Goal: Transaction & Acquisition: Purchase product/service

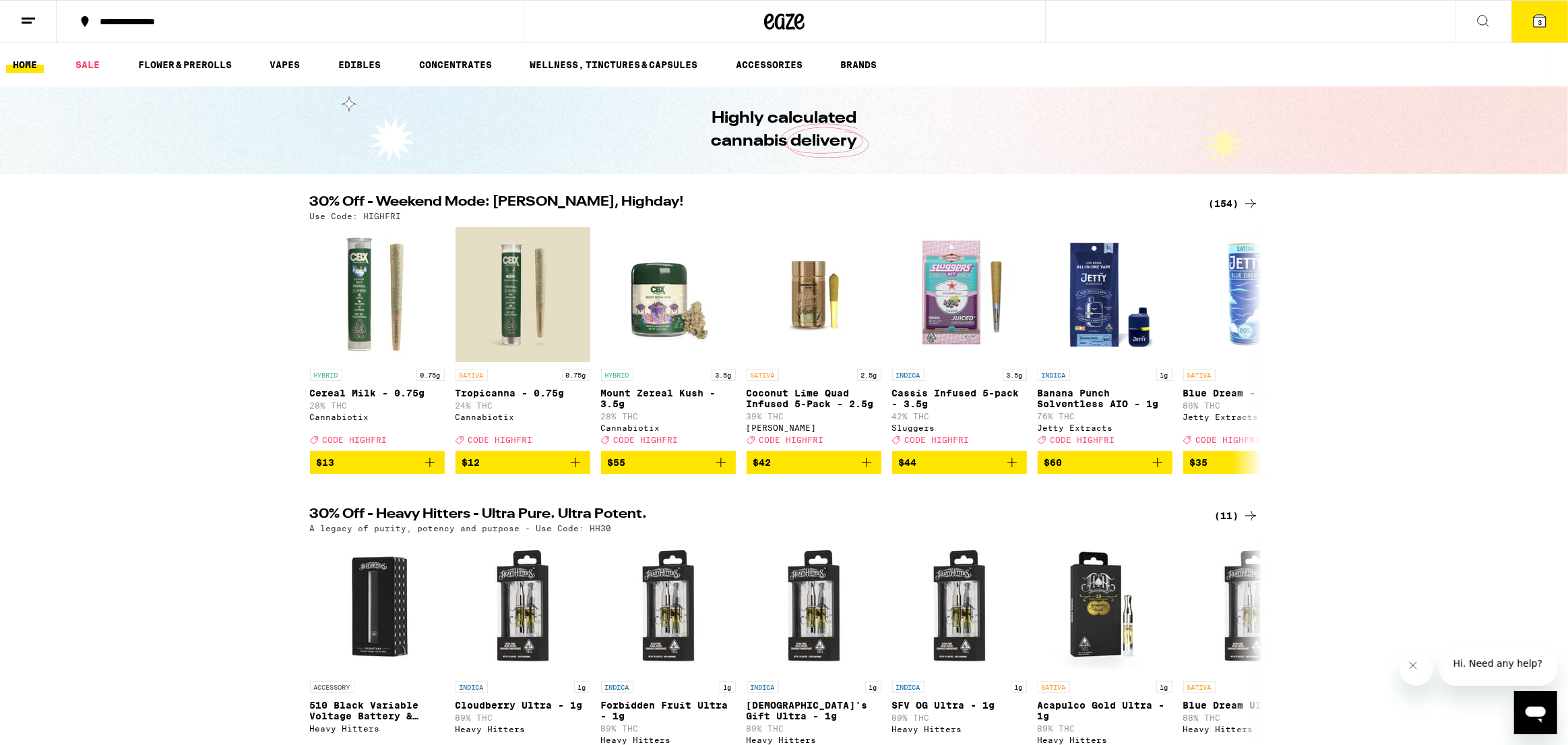
click at [1532, 15] on icon at bounding box center [1540, 21] width 16 height 16
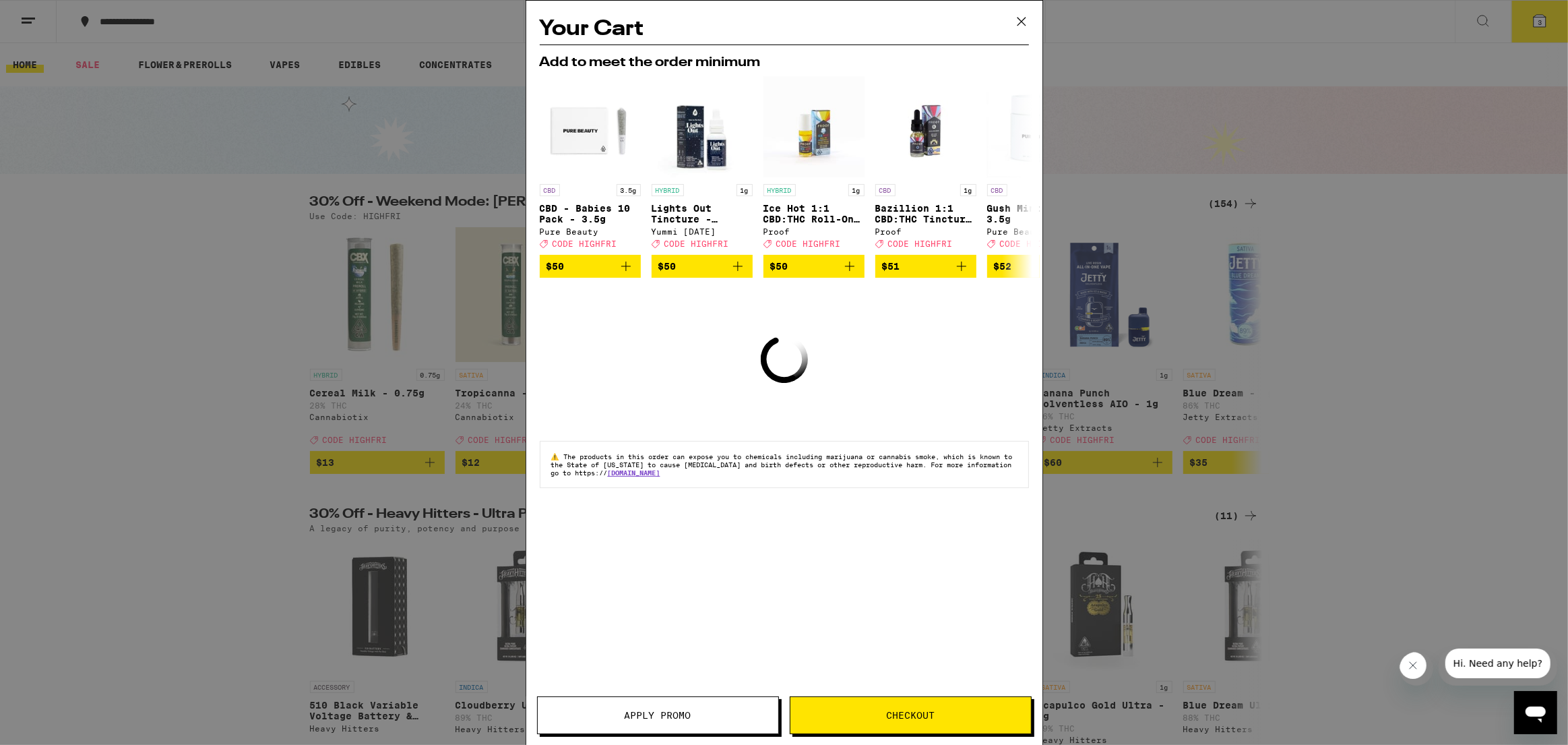
click at [920, 712] on span "Checkout" at bounding box center [910, 715] width 49 height 10
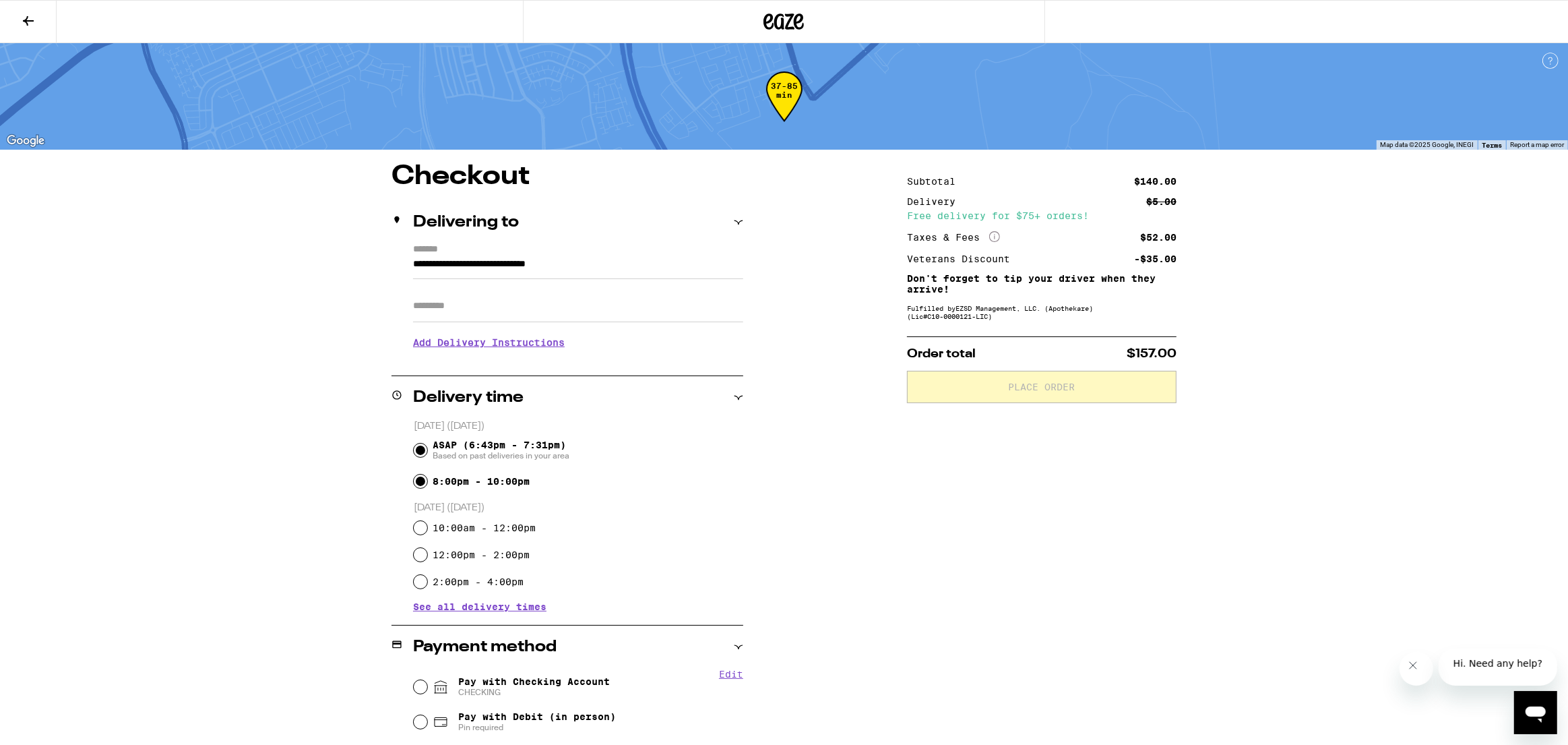
click at [426, 483] on input "8:00pm - 10:00pm" at bounding box center [420, 482] width 13 height 13
radio input "true"
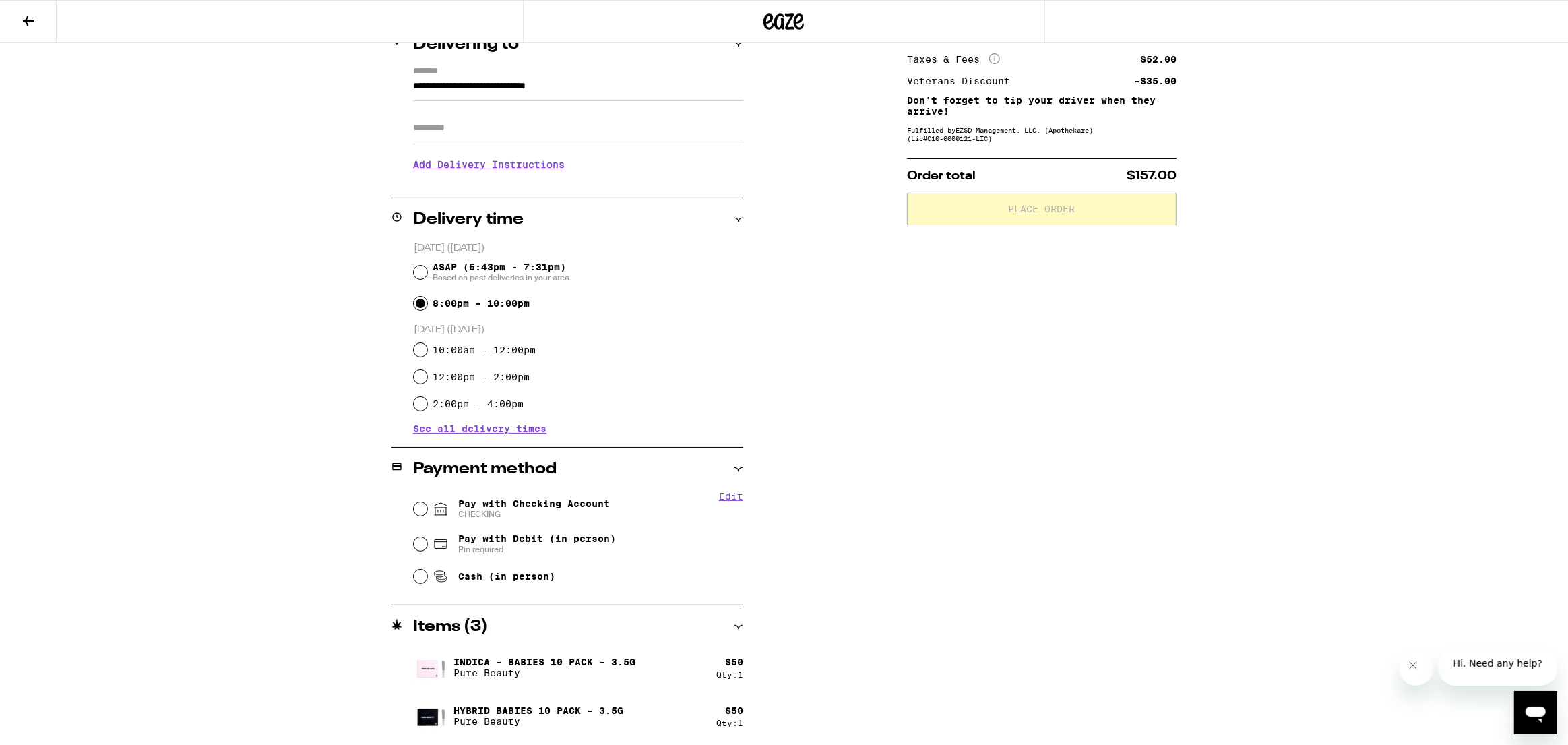
scroll to position [228, 0]
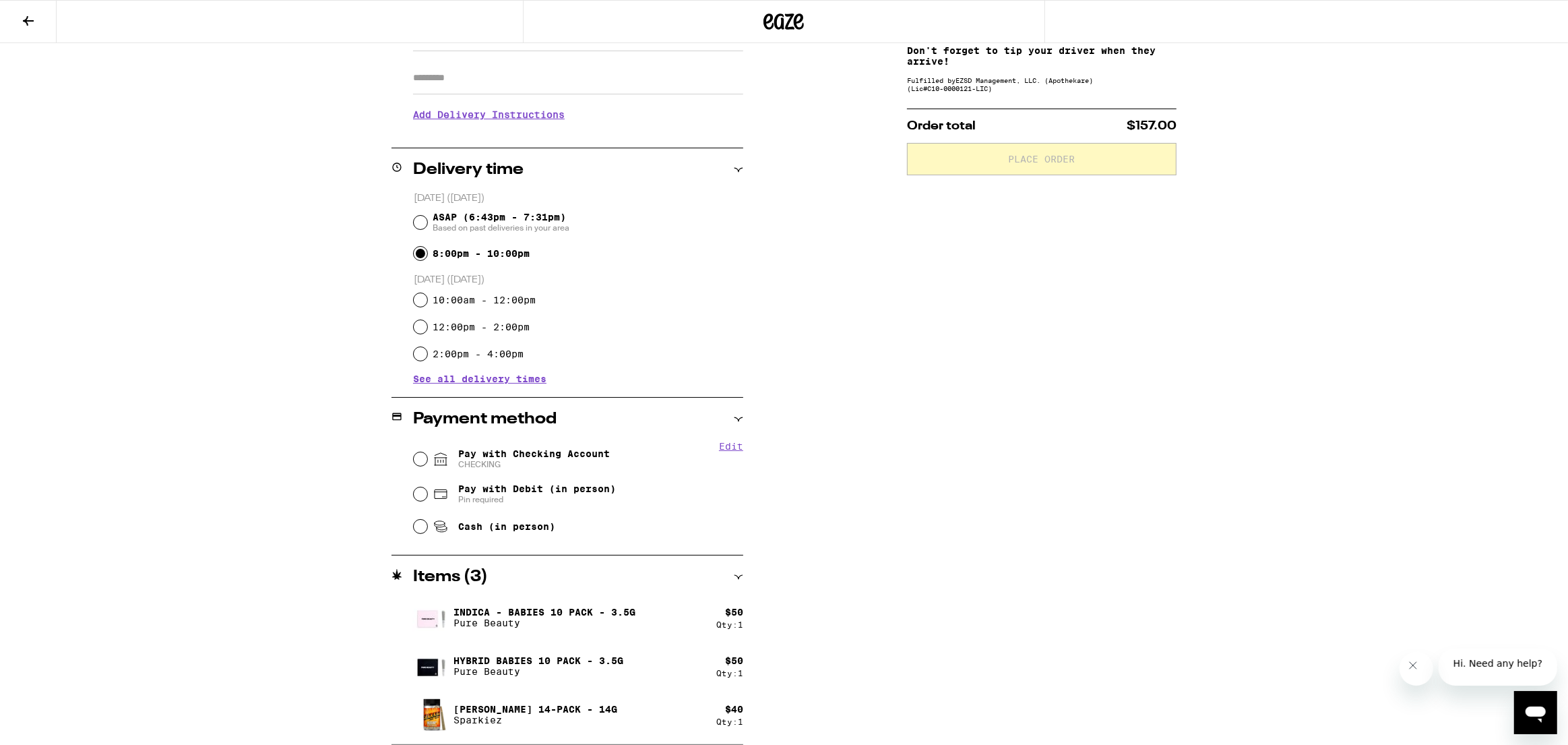
click at [731, 446] on button "Edit" at bounding box center [731, 446] width 24 height 11
click at [546, 459] on span "Pay with Checking Account CHECKING Remove Account" at bounding box center [534, 459] width 152 height 21
click at [428, 459] on input "Pay with Checking Account CHECKING Remove Account" at bounding box center [420, 459] width 13 height 13
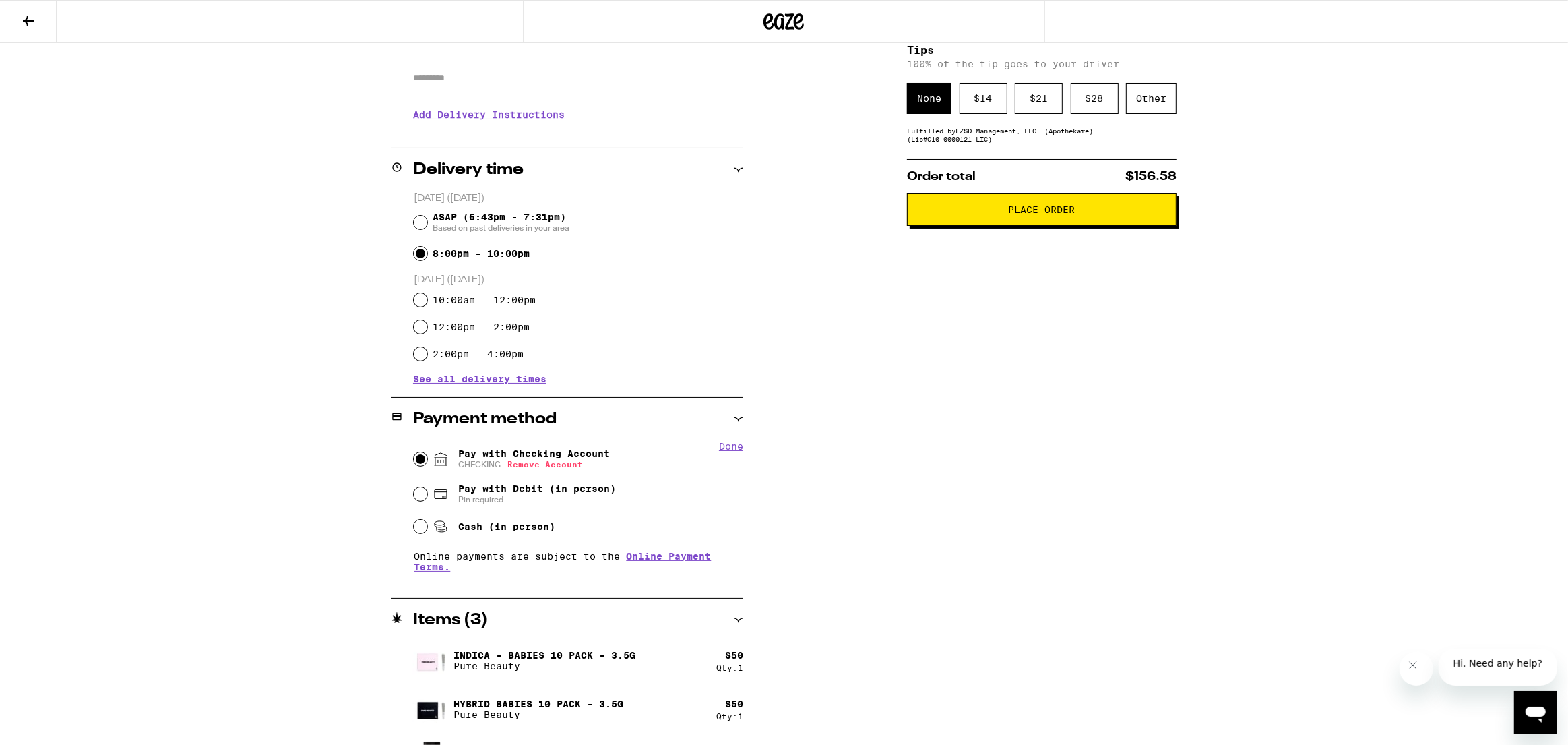
click at [548, 467] on button "Remove Account" at bounding box center [545, 465] width 75 height 9
radio input "false"
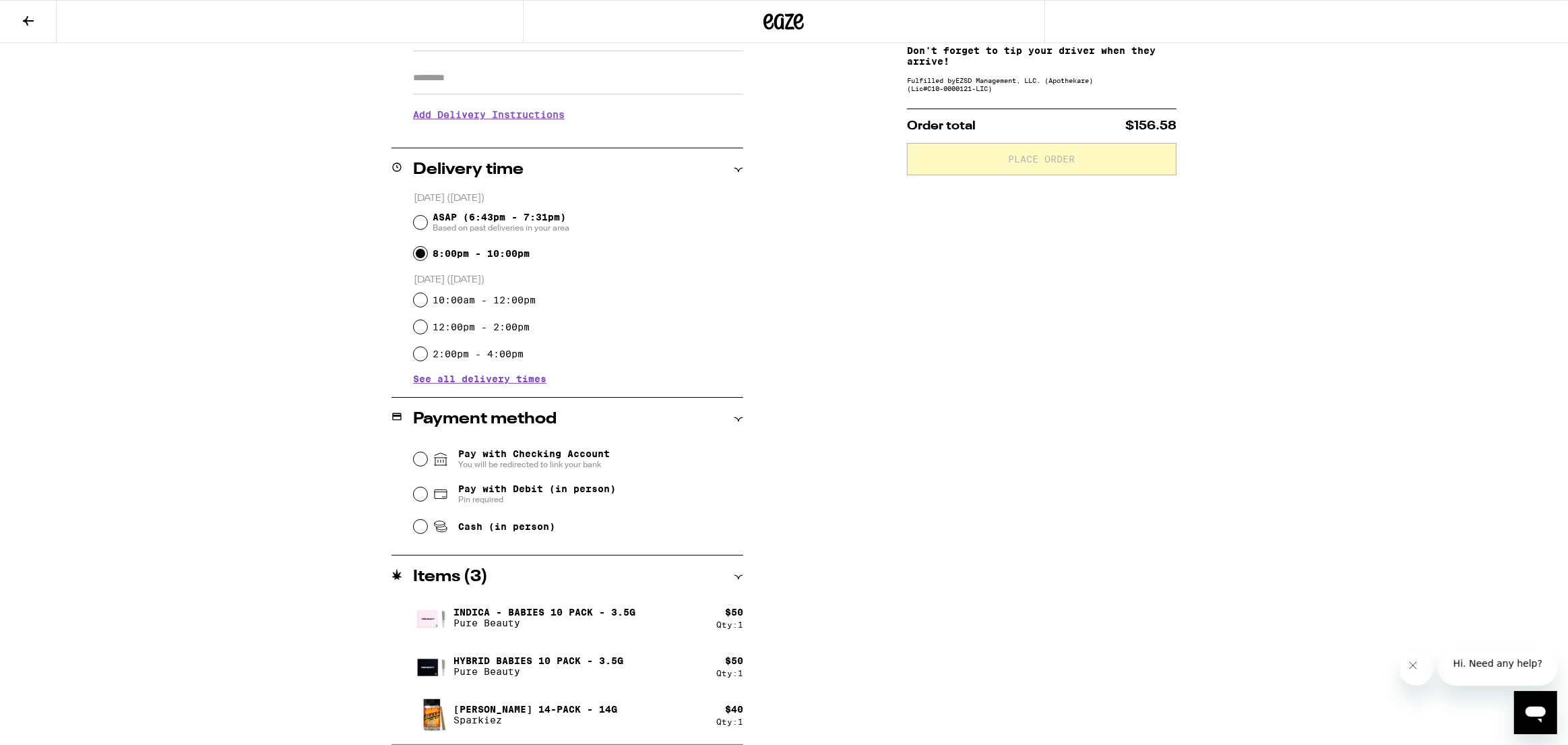
scroll to position [0, 0]
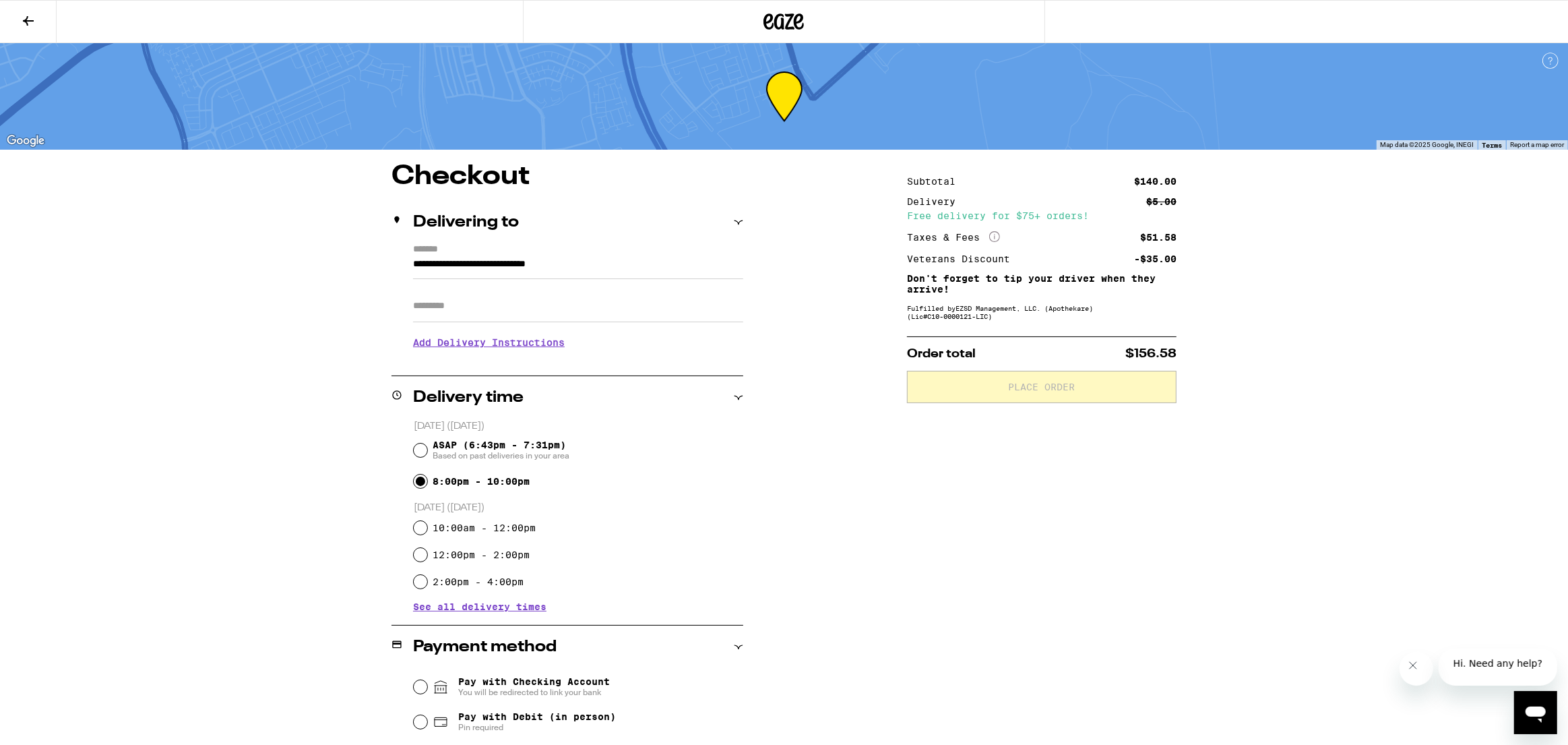
click at [784, 17] on icon at bounding box center [784, 21] width 41 height 24
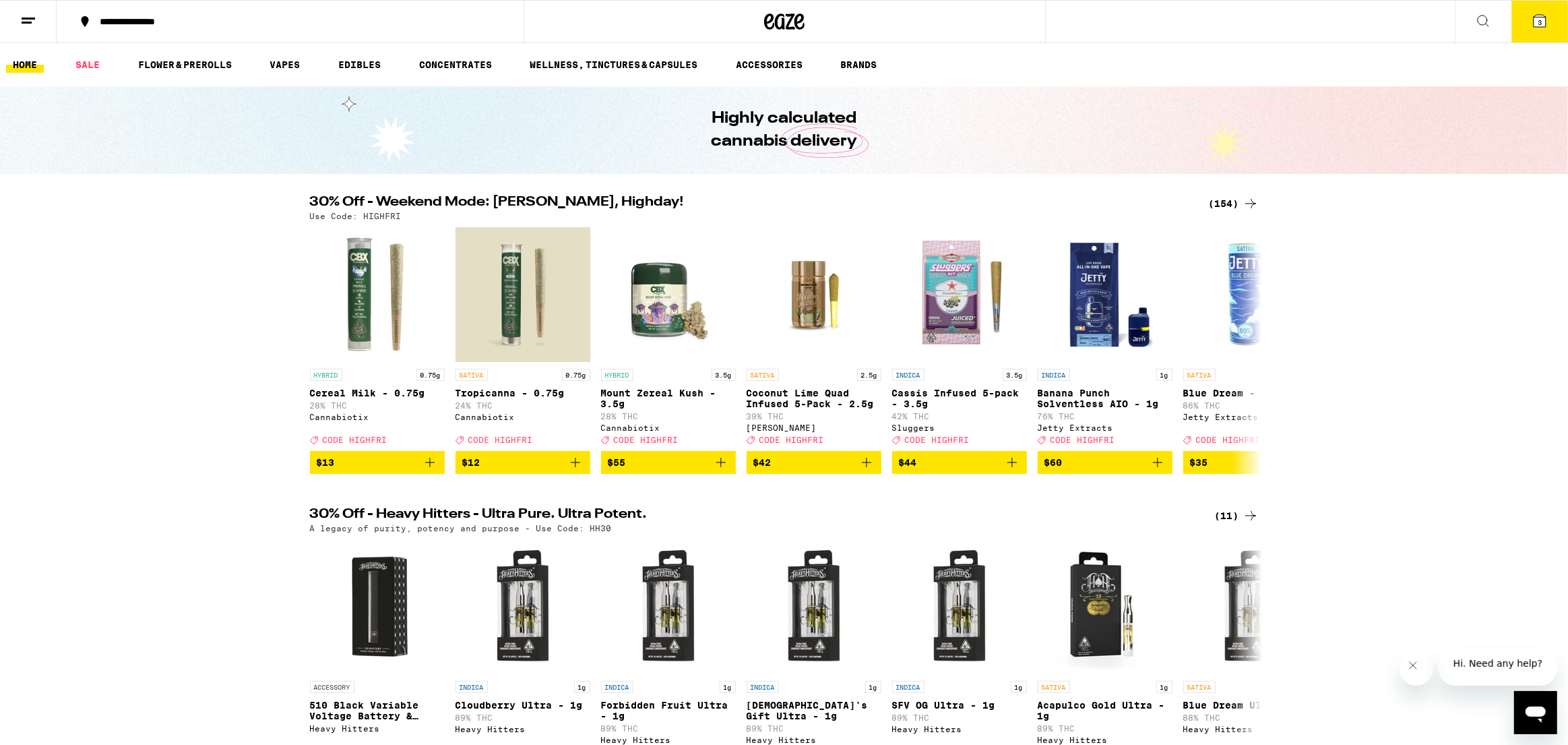
click at [1530, 31] on button "3" at bounding box center [1540, 21] width 57 height 42
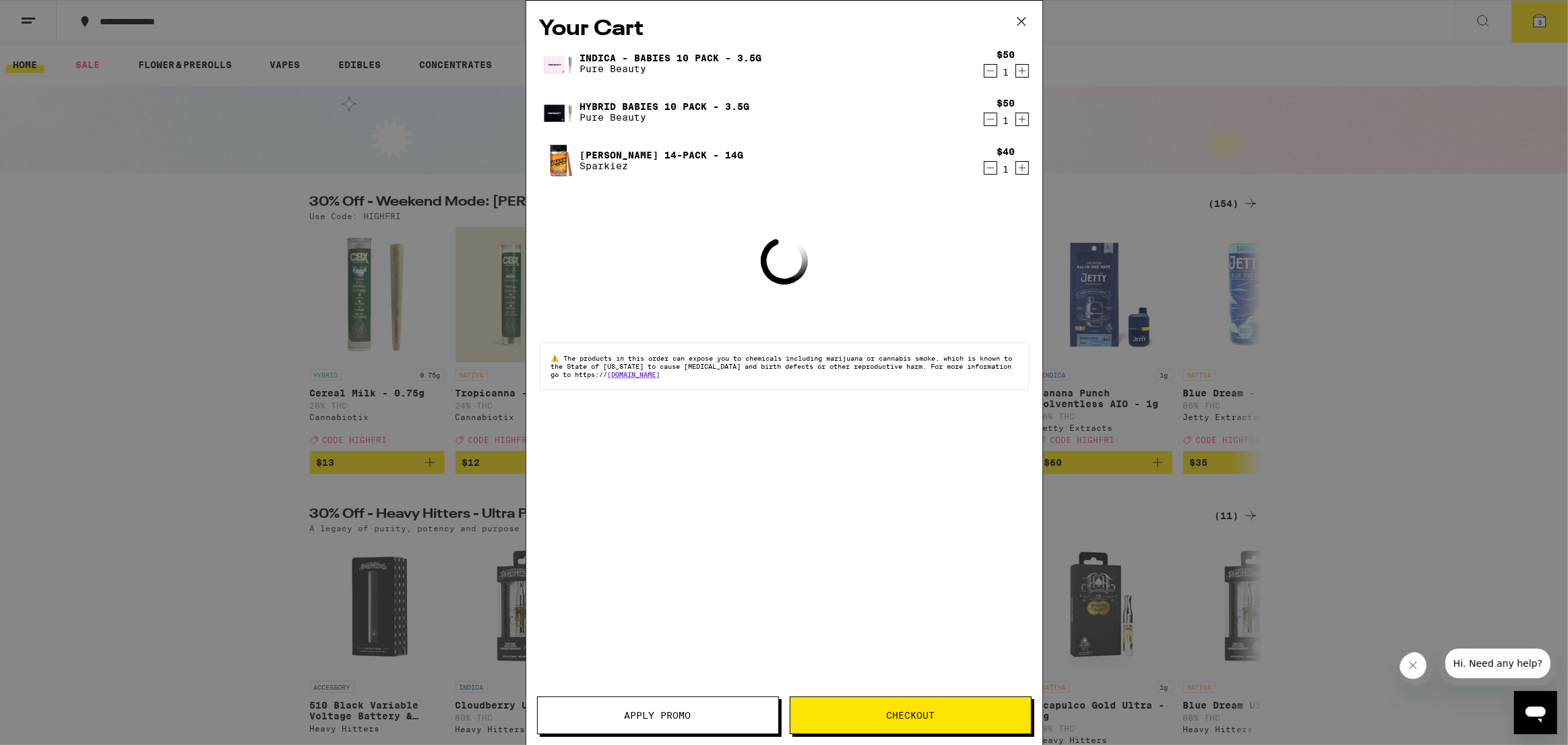
click at [1539, 28] on div "Your Cart Indica - Babies 10 Pack - 3.5g Pure Beauty $50 1 Hybrid Babies 10 Pac…" at bounding box center [784, 372] width 1568 height 745
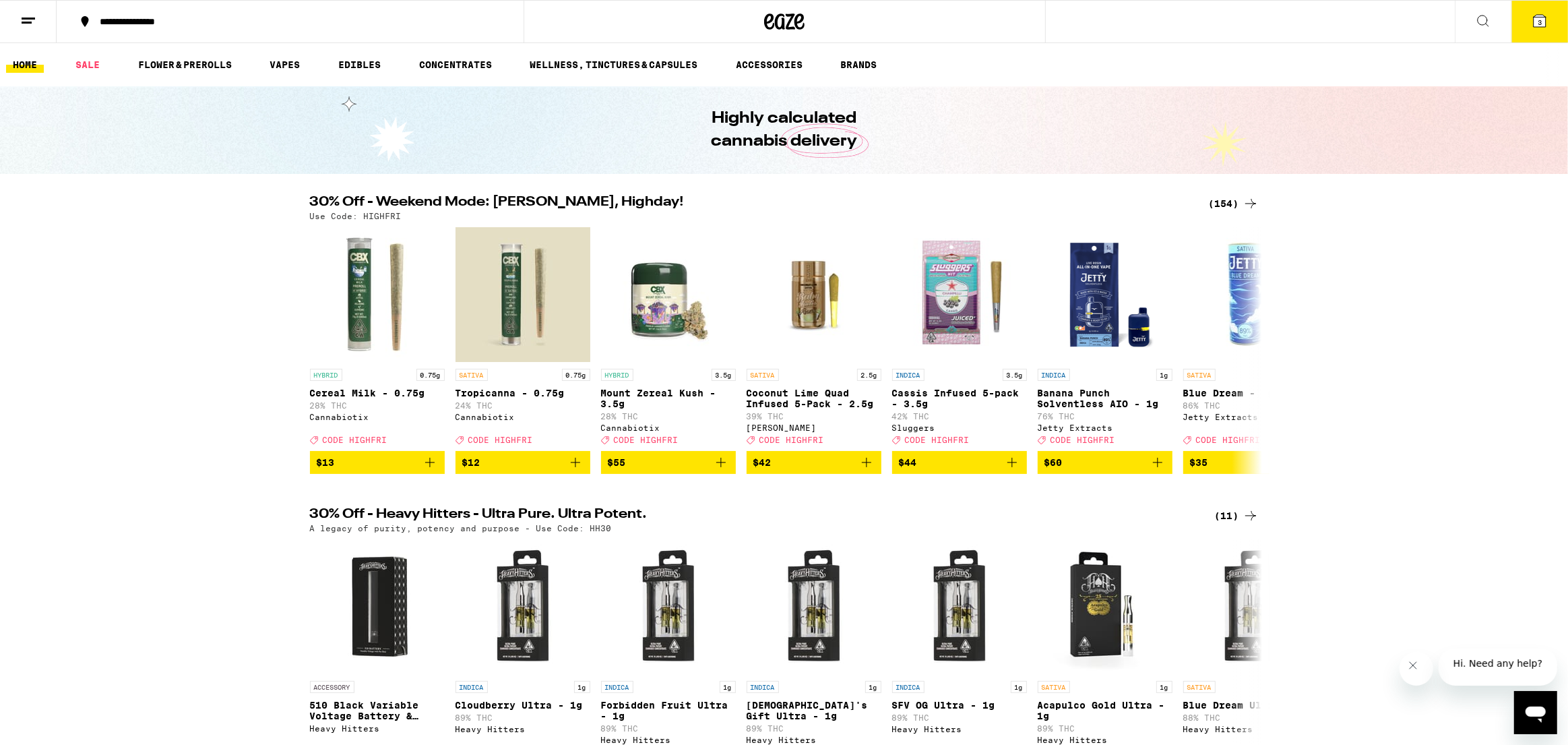
click at [1533, 26] on icon at bounding box center [1540, 21] width 16 height 16
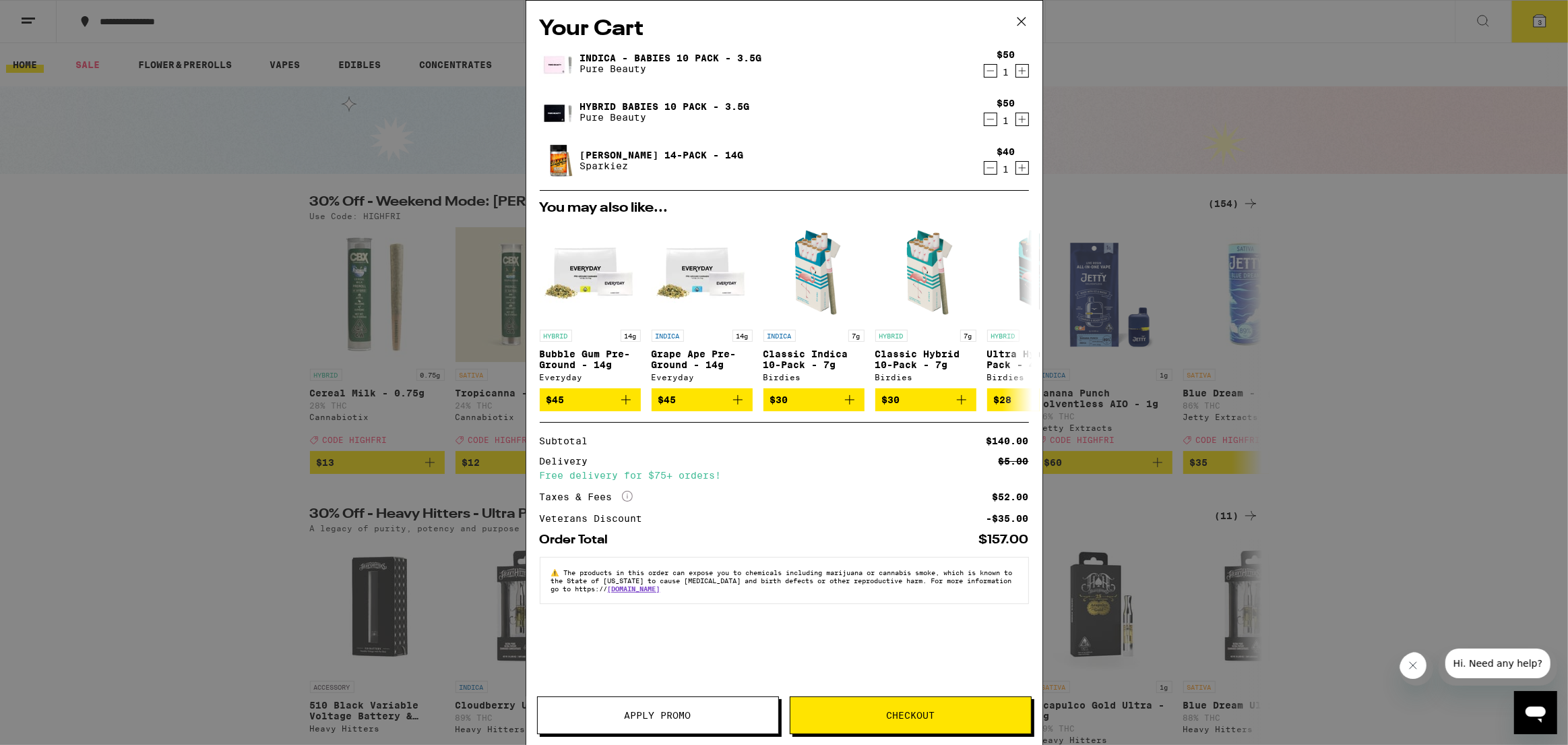
click at [683, 713] on span "Apply Promo" at bounding box center [658, 715] width 67 height 10
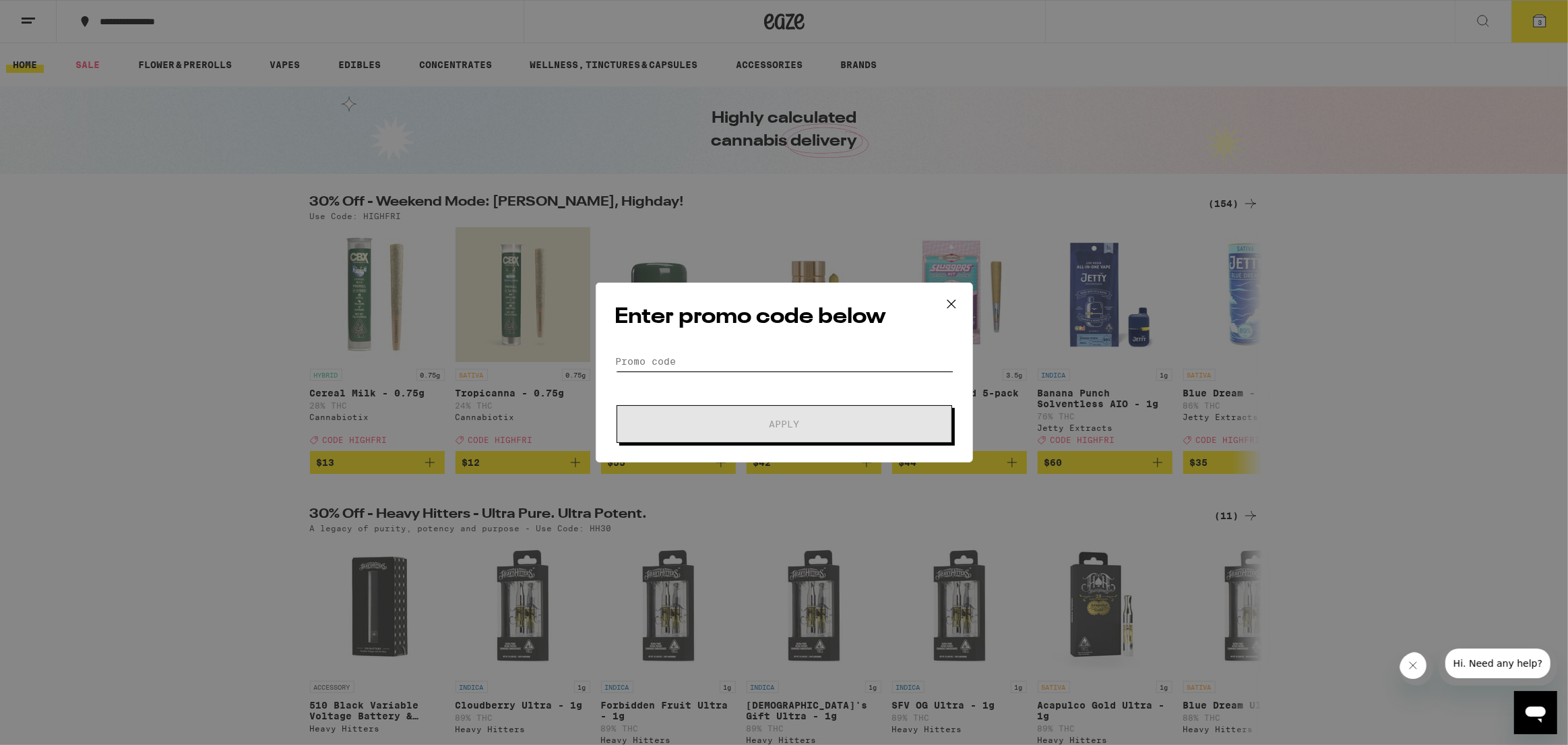
click at [769, 358] on input "Promo Code" at bounding box center [784, 361] width 338 height 20
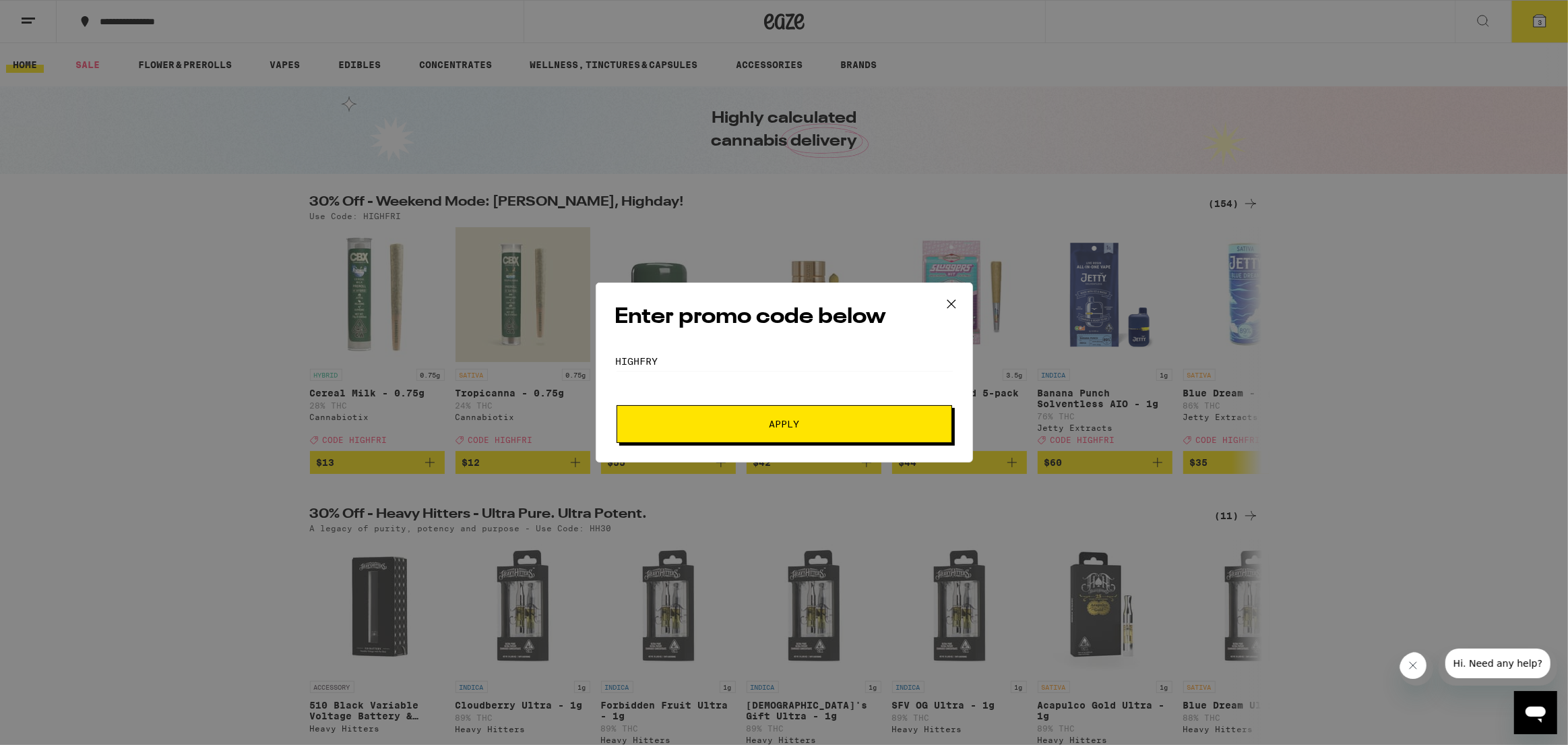
click at [827, 412] on button "Apply" at bounding box center [784, 423] width 335 height 38
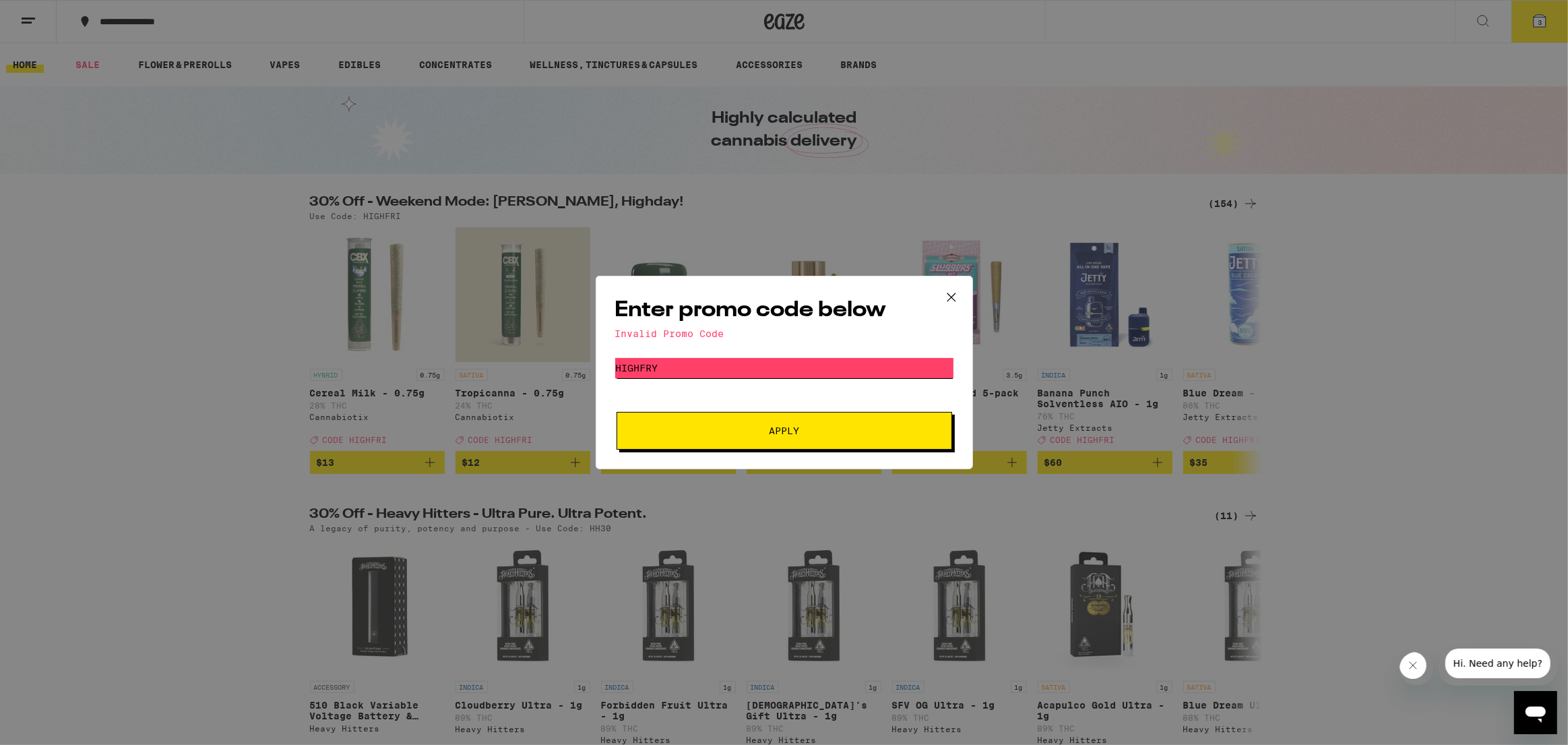
click at [811, 366] on input "HIGHFRY" at bounding box center [784, 367] width 338 height 20
type input "HIGHFRI"
click at [846, 426] on span "Apply" at bounding box center [784, 431] width 243 height 10
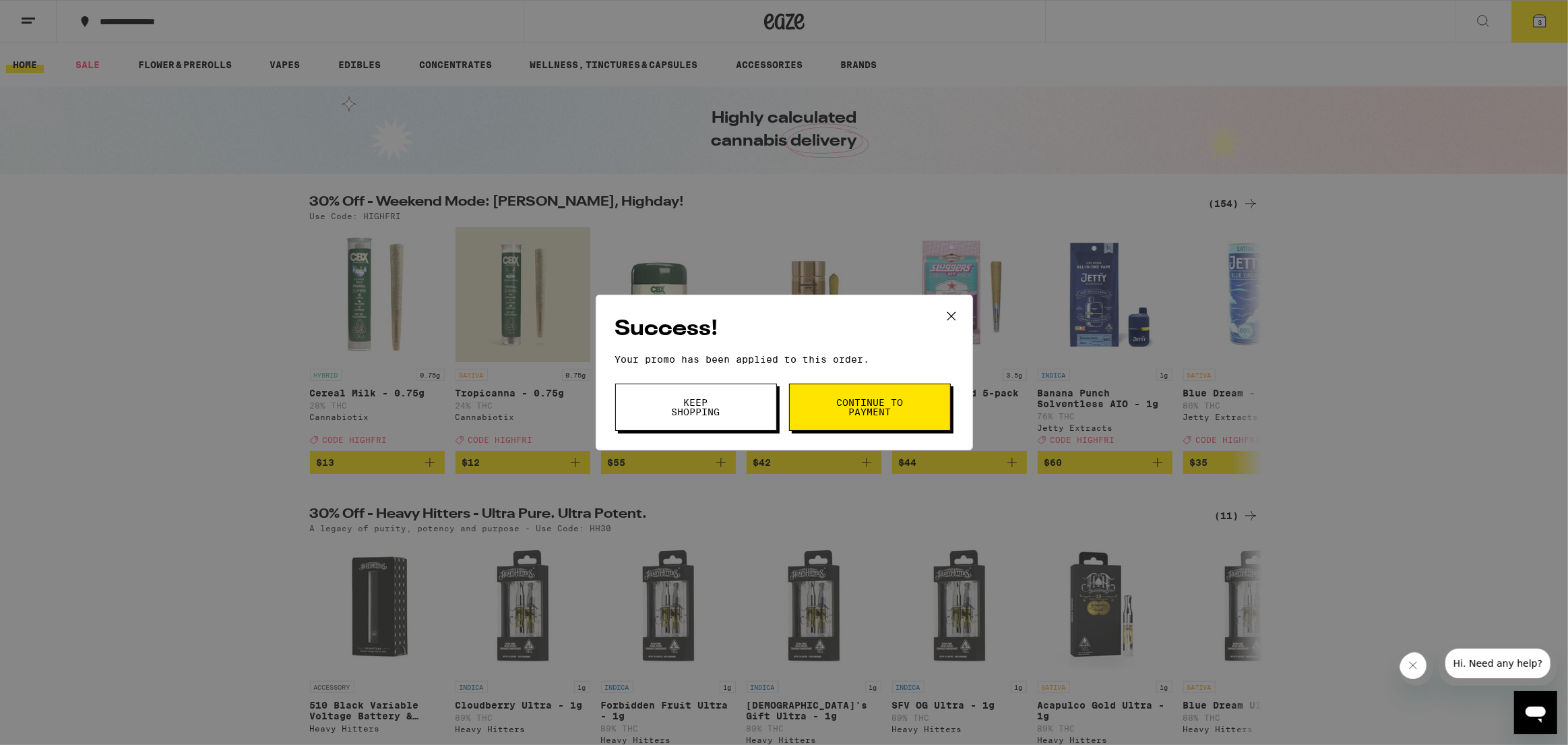
click at [863, 422] on button "Continue to payment" at bounding box center [870, 407] width 161 height 47
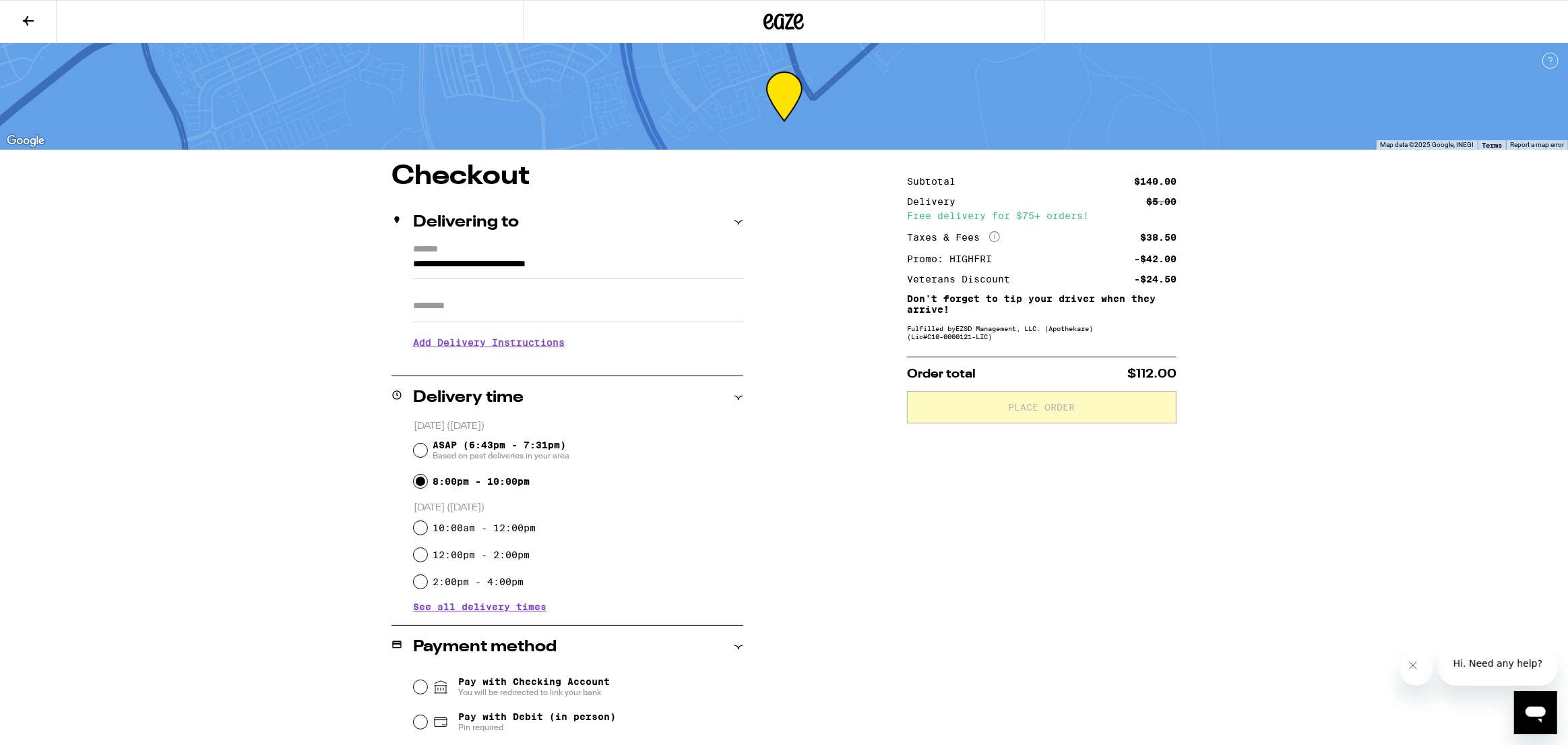
scroll to position [206, 0]
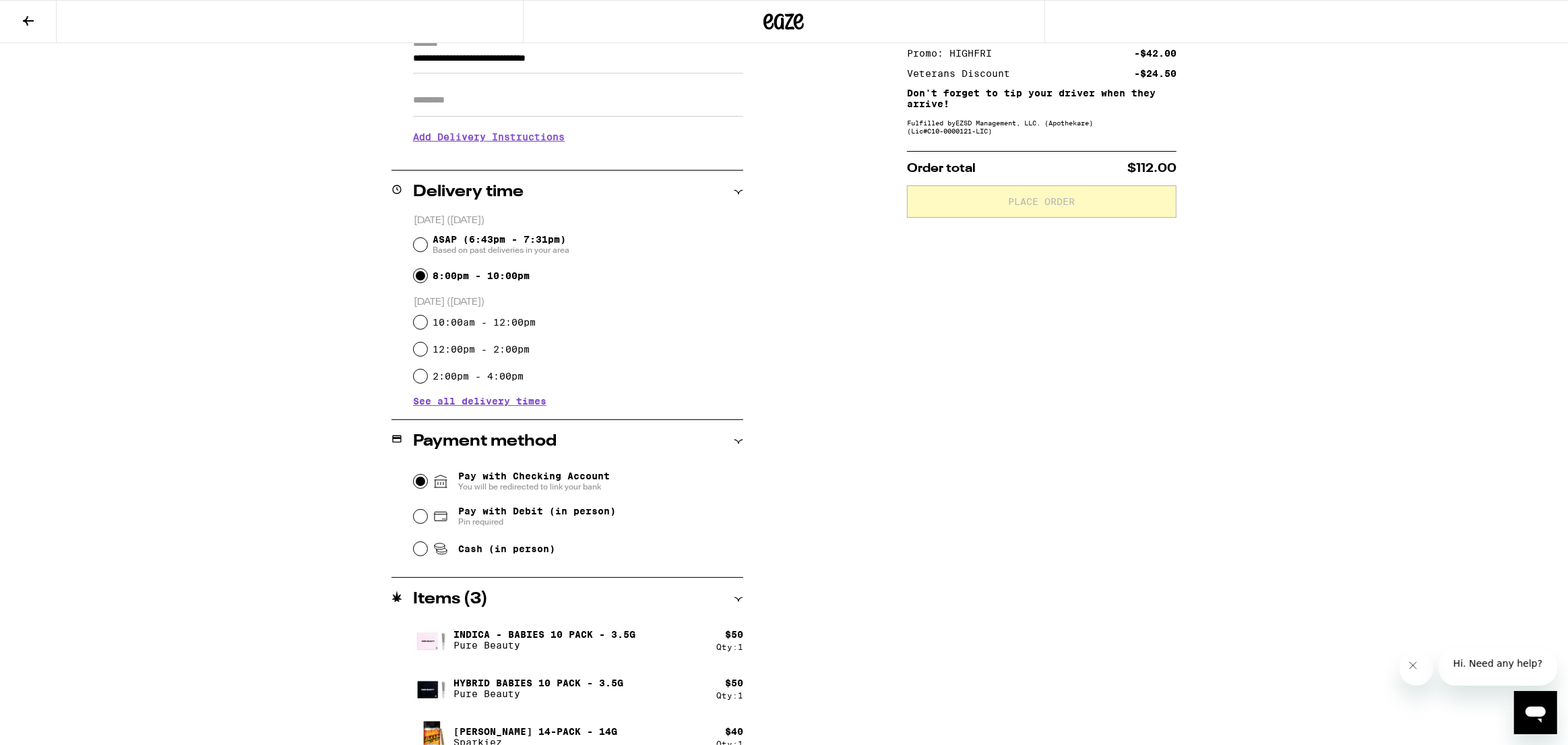
click at [422, 480] on input "Pay with Checking Account You will be redirected to link your bank" at bounding box center [420, 482] width 13 height 13
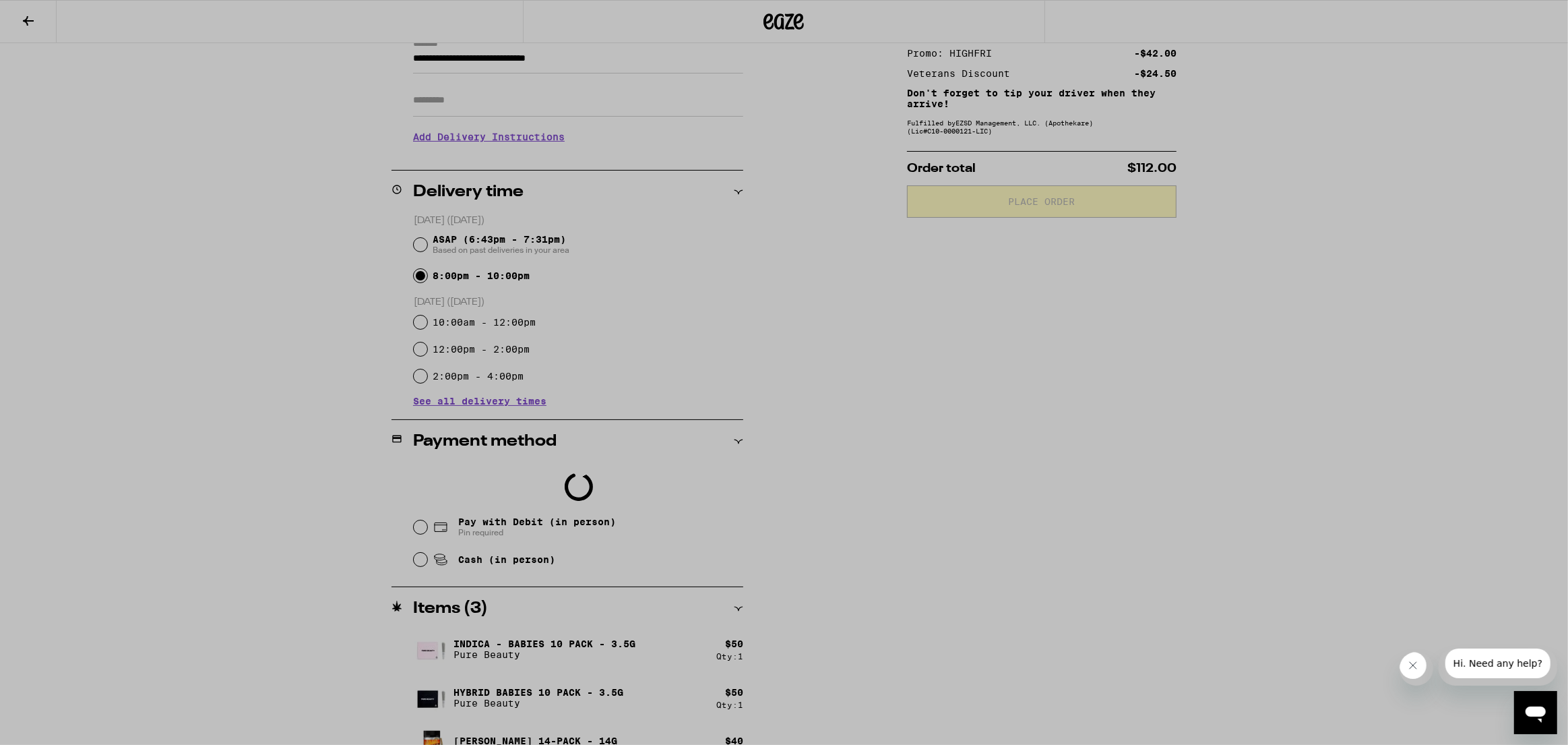
click at [1412, 668] on icon "Close message from company" at bounding box center [1412, 665] width 11 height 11
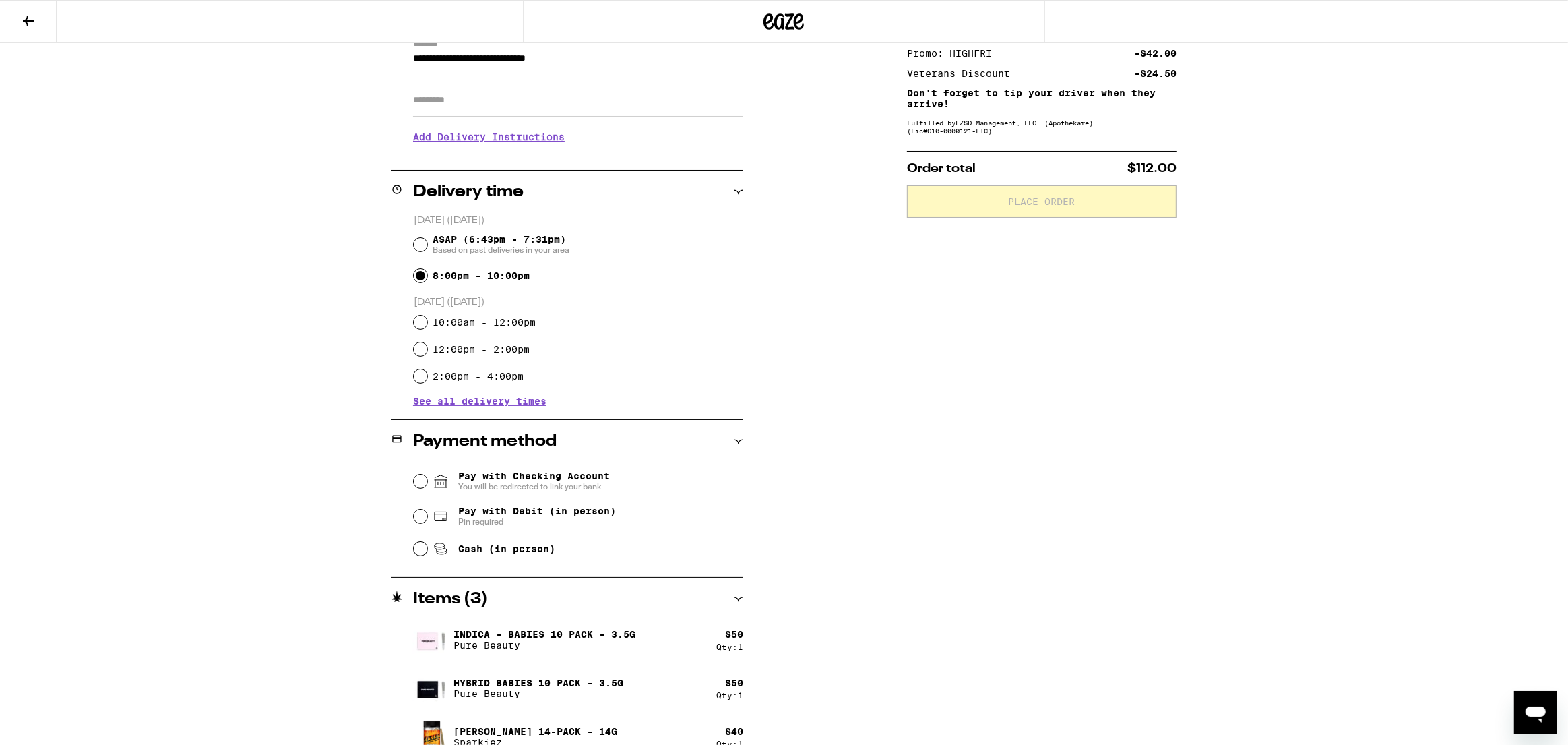
click at [539, 479] on span "Pay with Checking Account You will be redirected to link your bank" at bounding box center [534, 481] width 152 height 21
click at [428, 479] on input "Pay with Checking Account You will be redirected to link your bank" at bounding box center [420, 482] width 13 height 13
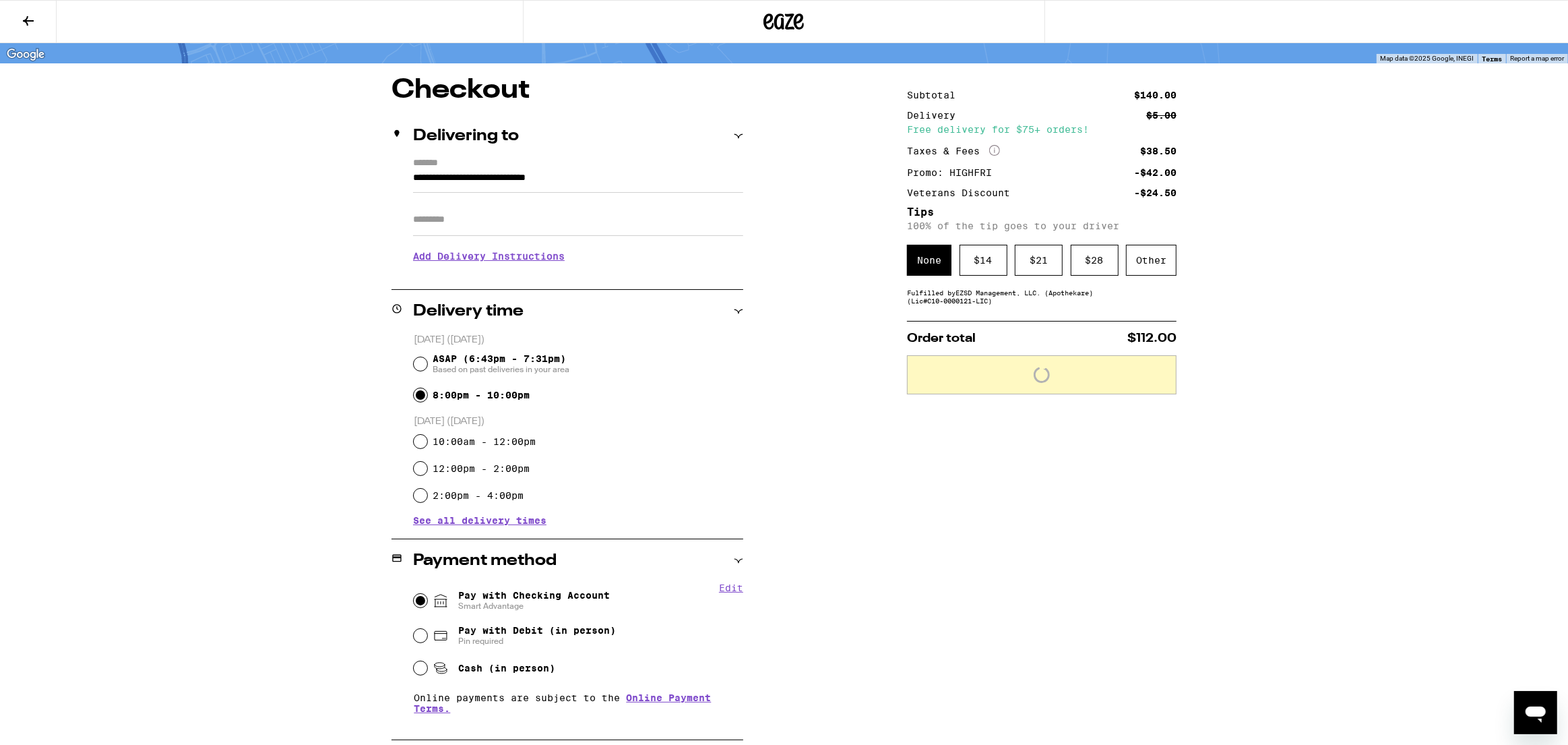
scroll to position [70, 0]
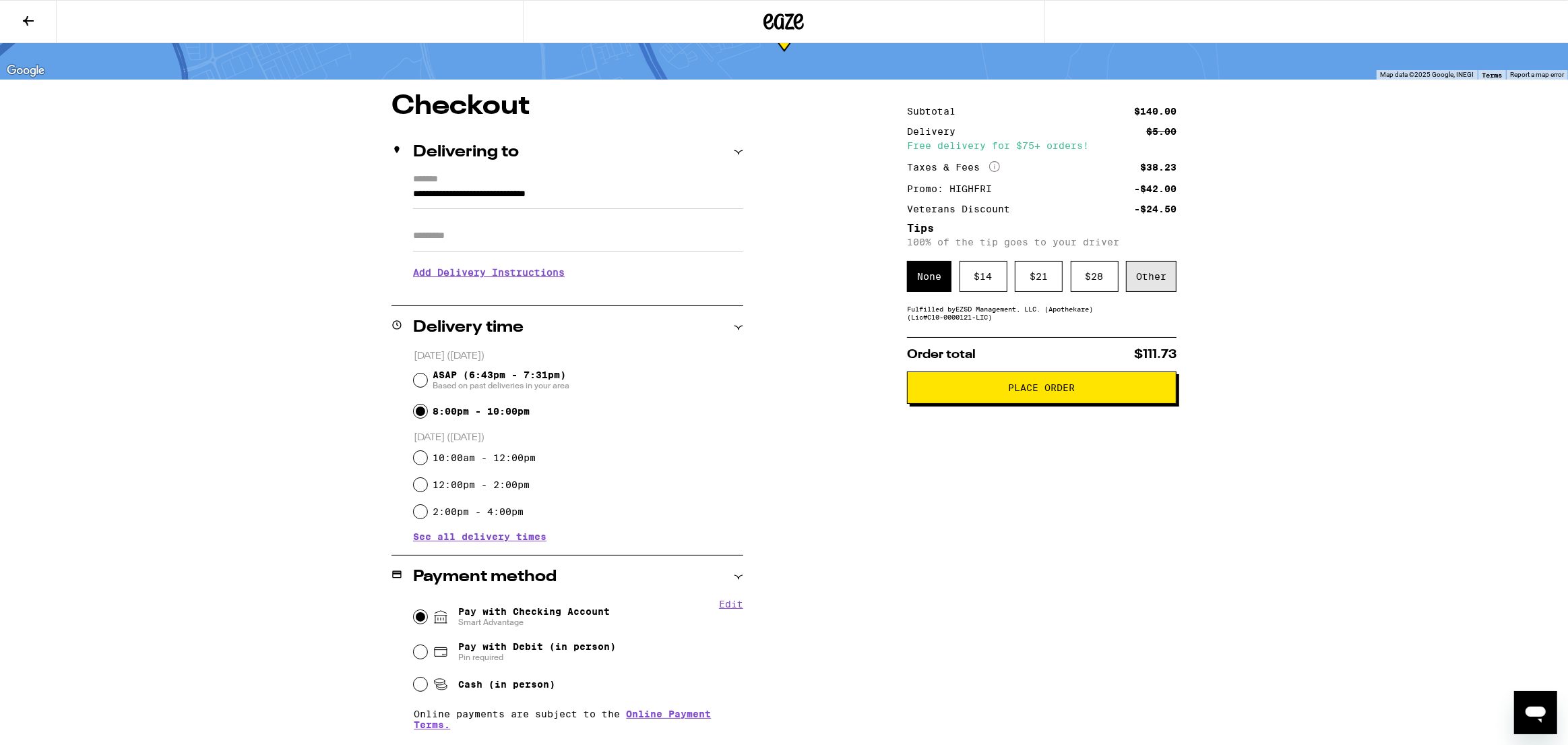
click at [1141, 286] on div "Other" at bounding box center [1151, 277] width 51 height 31
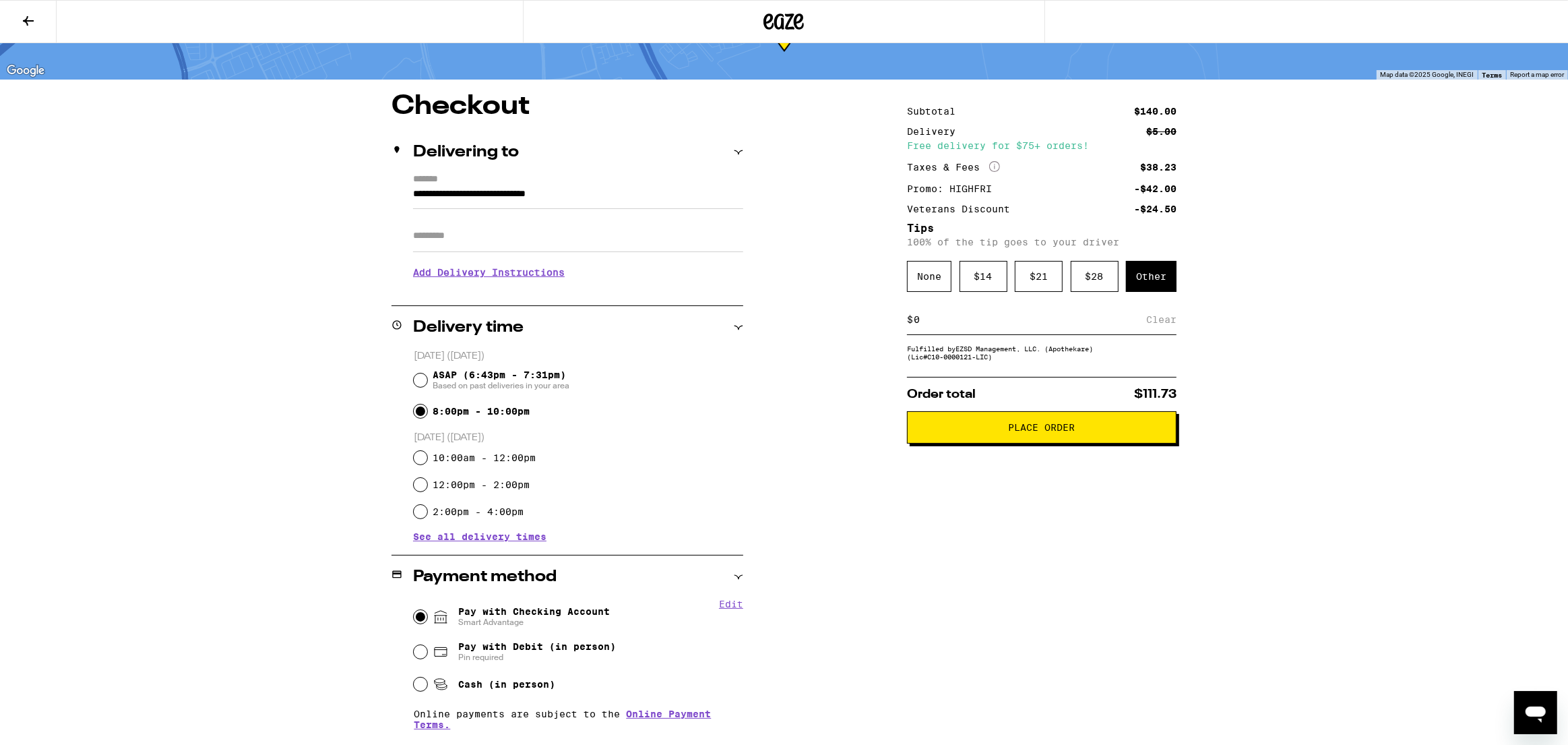
click at [1034, 326] on input at bounding box center [1030, 319] width 233 height 12
type input "8"
click at [1157, 319] on div "Save" at bounding box center [1164, 319] width 24 height 30
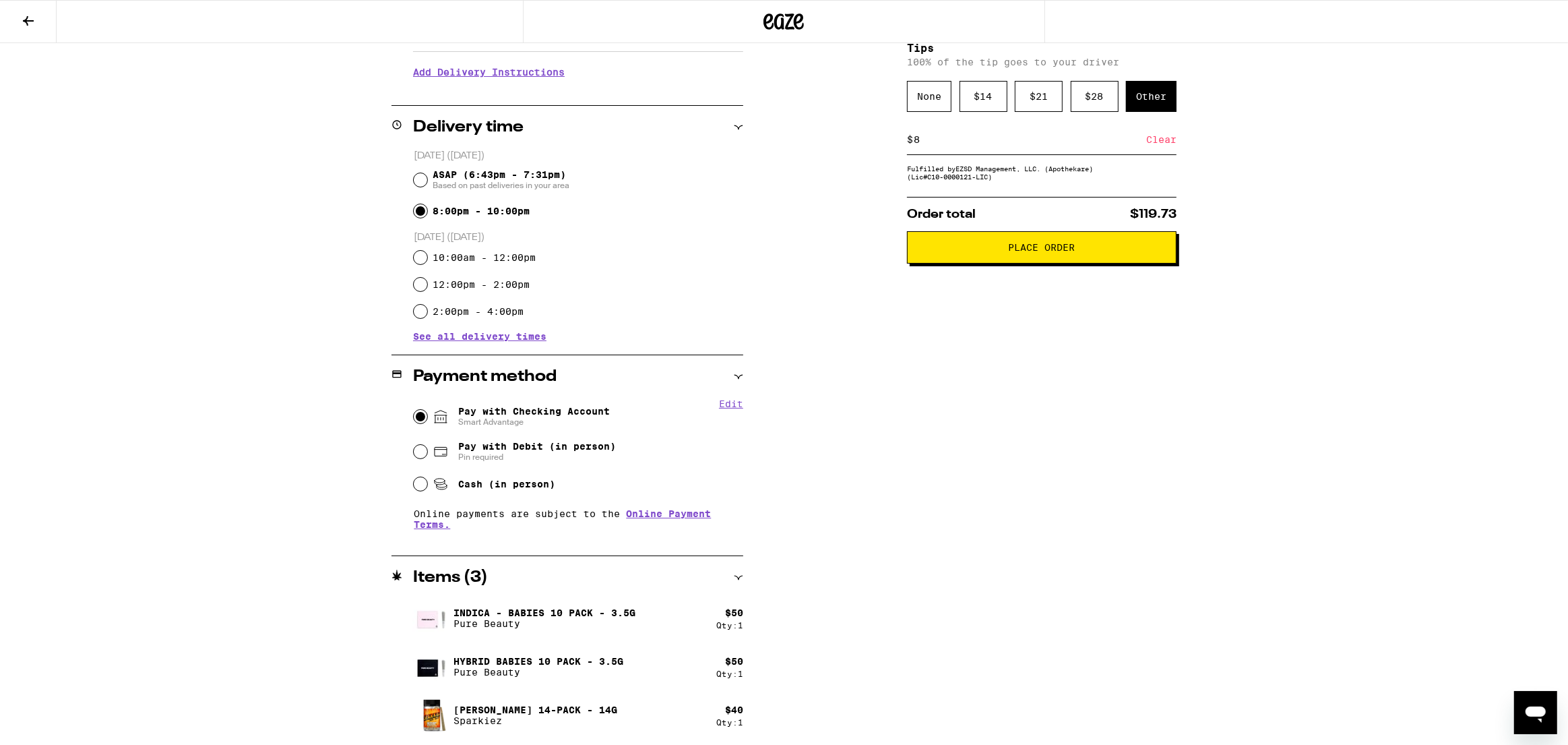
scroll to position [0, 0]
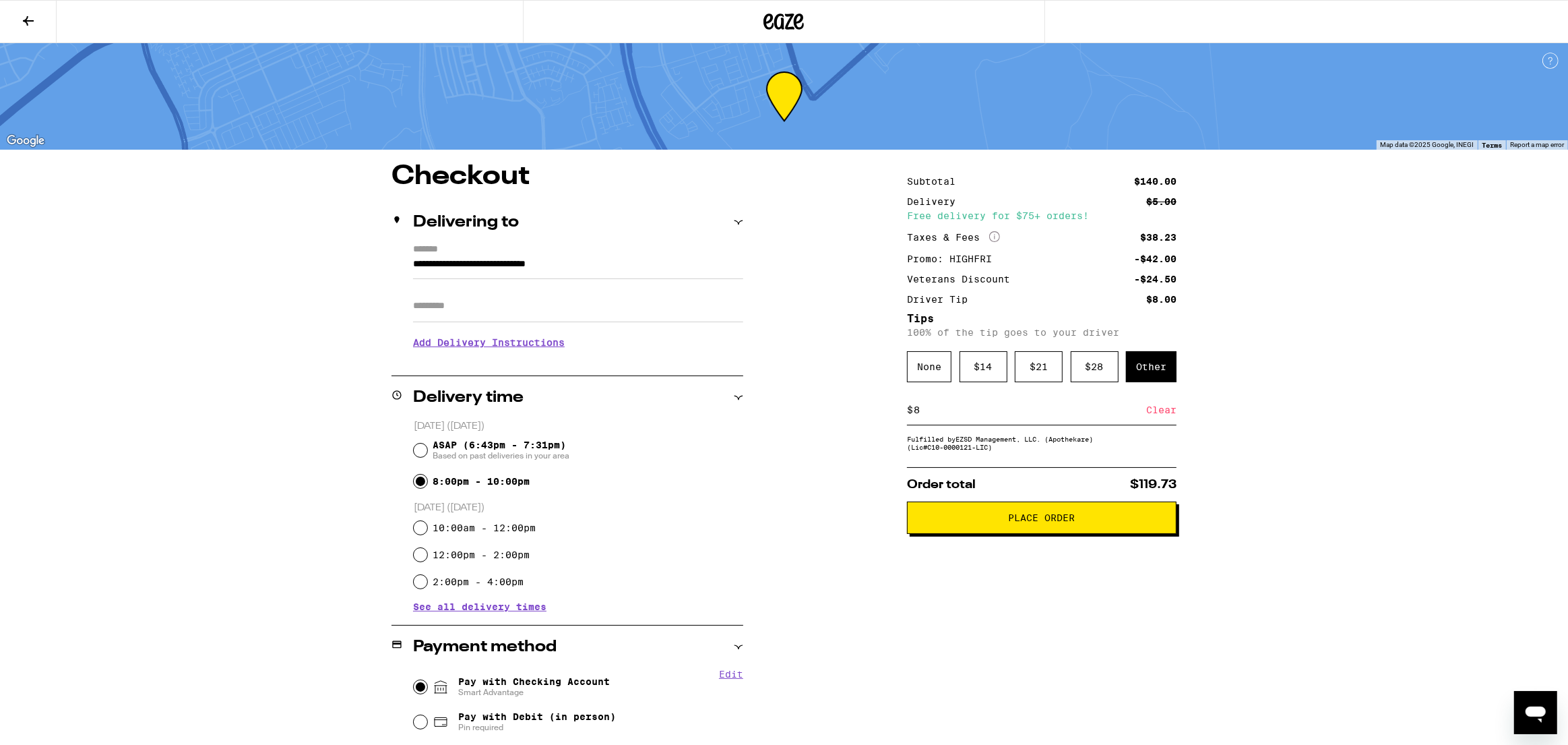
click at [970, 416] on input "8" at bounding box center [1030, 410] width 233 height 12
type input "9"
click at [1155, 413] on div "Save" at bounding box center [1164, 410] width 24 height 30
click at [1034, 523] on span "Place Order" at bounding box center [1042, 518] width 67 height 10
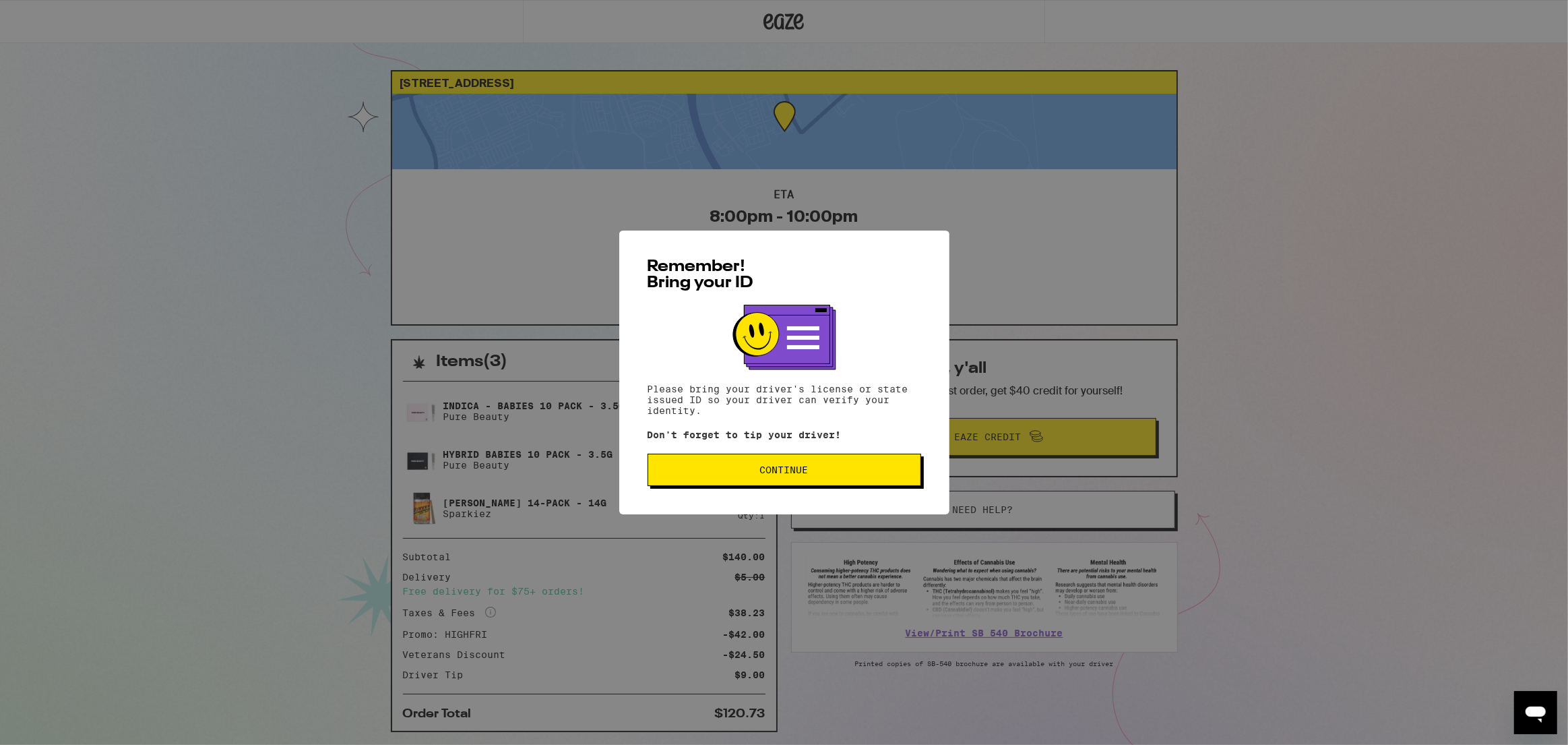
click at [762, 475] on span "Continue" at bounding box center [784, 470] width 49 height 10
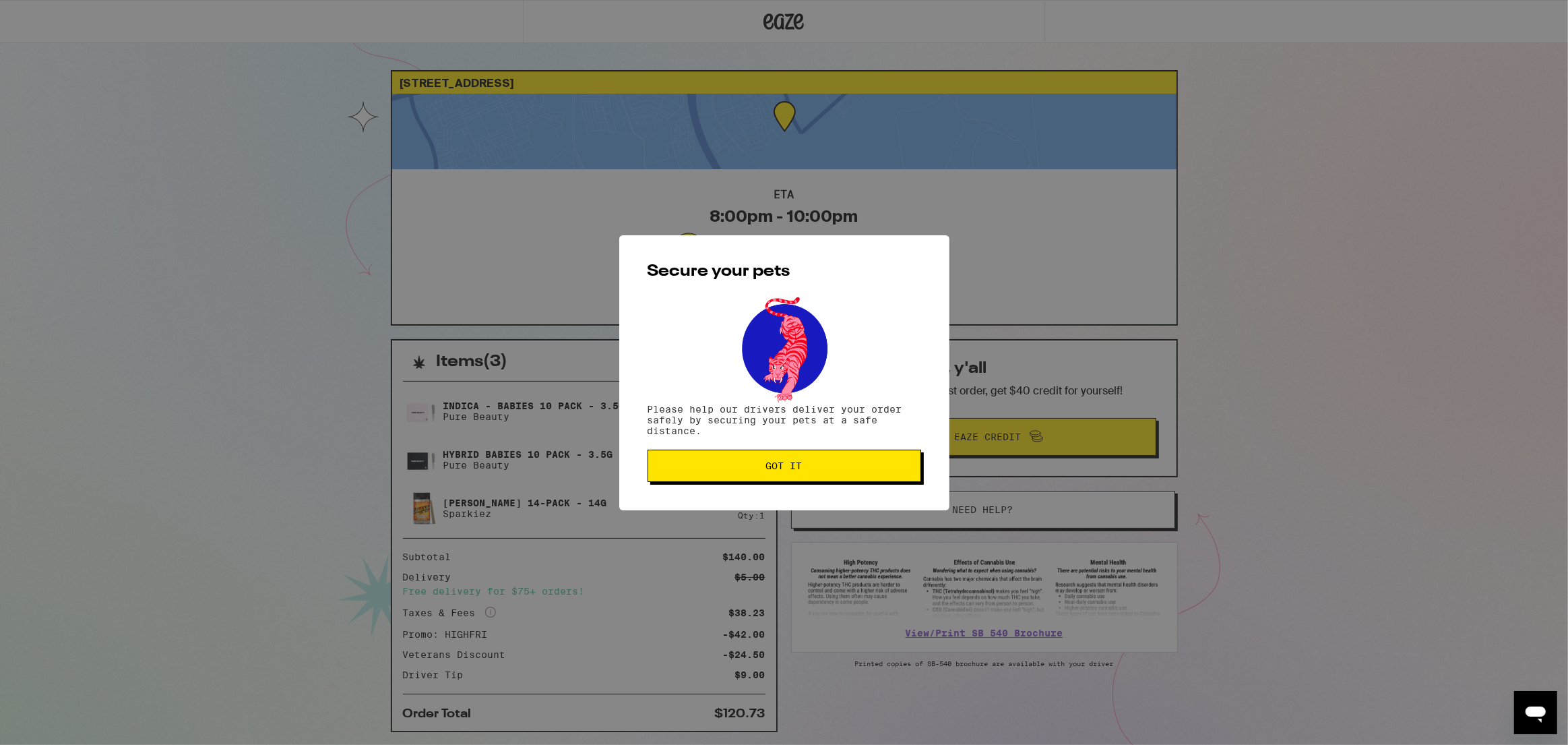
click at [815, 470] on span "Got it" at bounding box center [784, 465] width 251 height 10
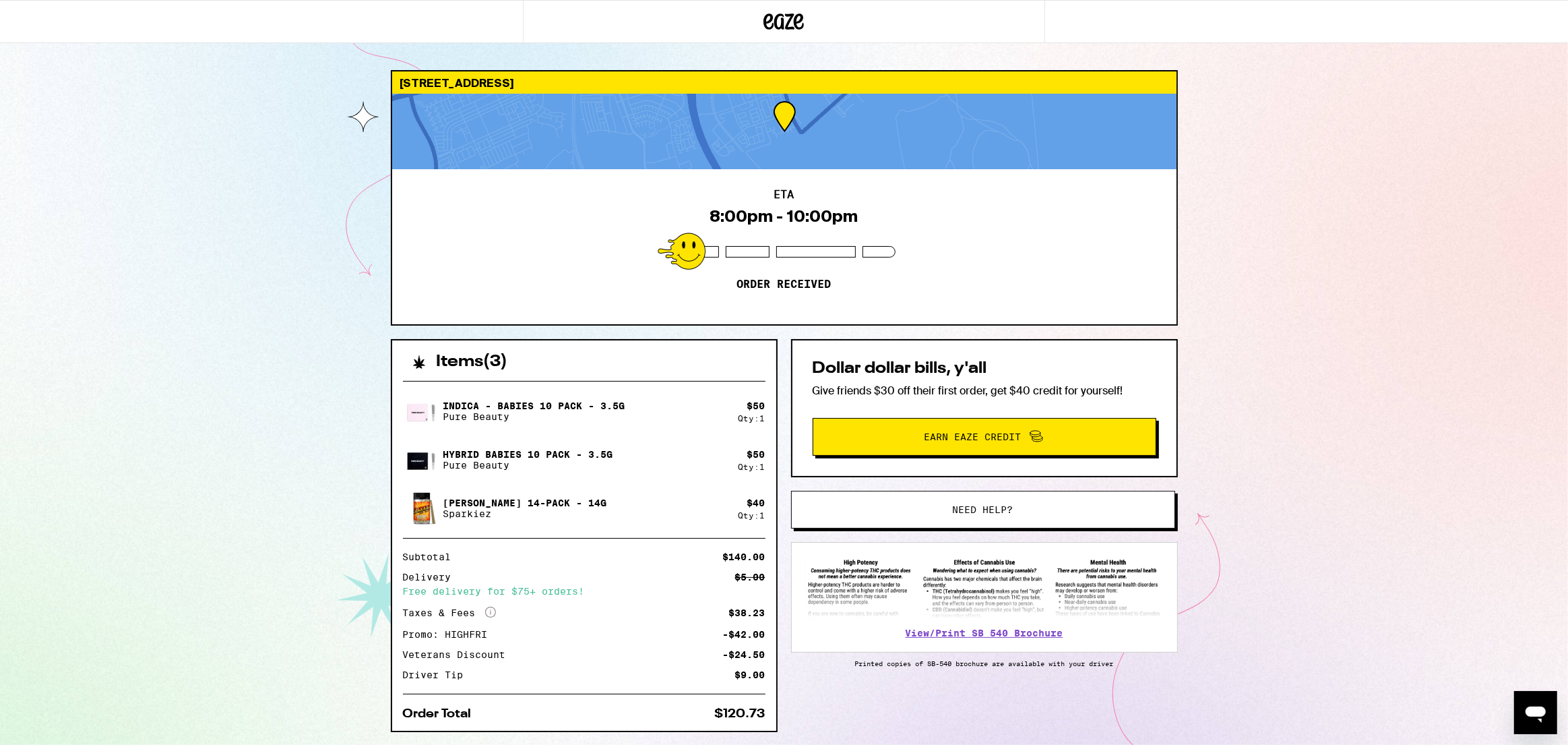
click at [1379, 103] on div "[STREET_ADDRESS] ETA 8:00pm - 10:00pm Order received Items ( 3 ) Indica - Babie…" at bounding box center [784, 393] width 1568 height 786
click at [1381, 117] on div "[STREET_ADDRESS] ETA 8:00pm - 10:00pm Order received Items ( 3 ) Indica - Babie…" at bounding box center [784, 393] width 1568 height 786
click at [1381, 127] on div "[STREET_ADDRESS] ETA 8:00pm - 10:00pm Order received Items ( 3 ) Indica - Babie…" at bounding box center [784, 393] width 1568 height 786
click at [1381, 129] on div "[STREET_ADDRESS] ETA 8:00pm - 10:00pm Order received Items ( 3 ) Indica - Babie…" at bounding box center [784, 393] width 1568 height 786
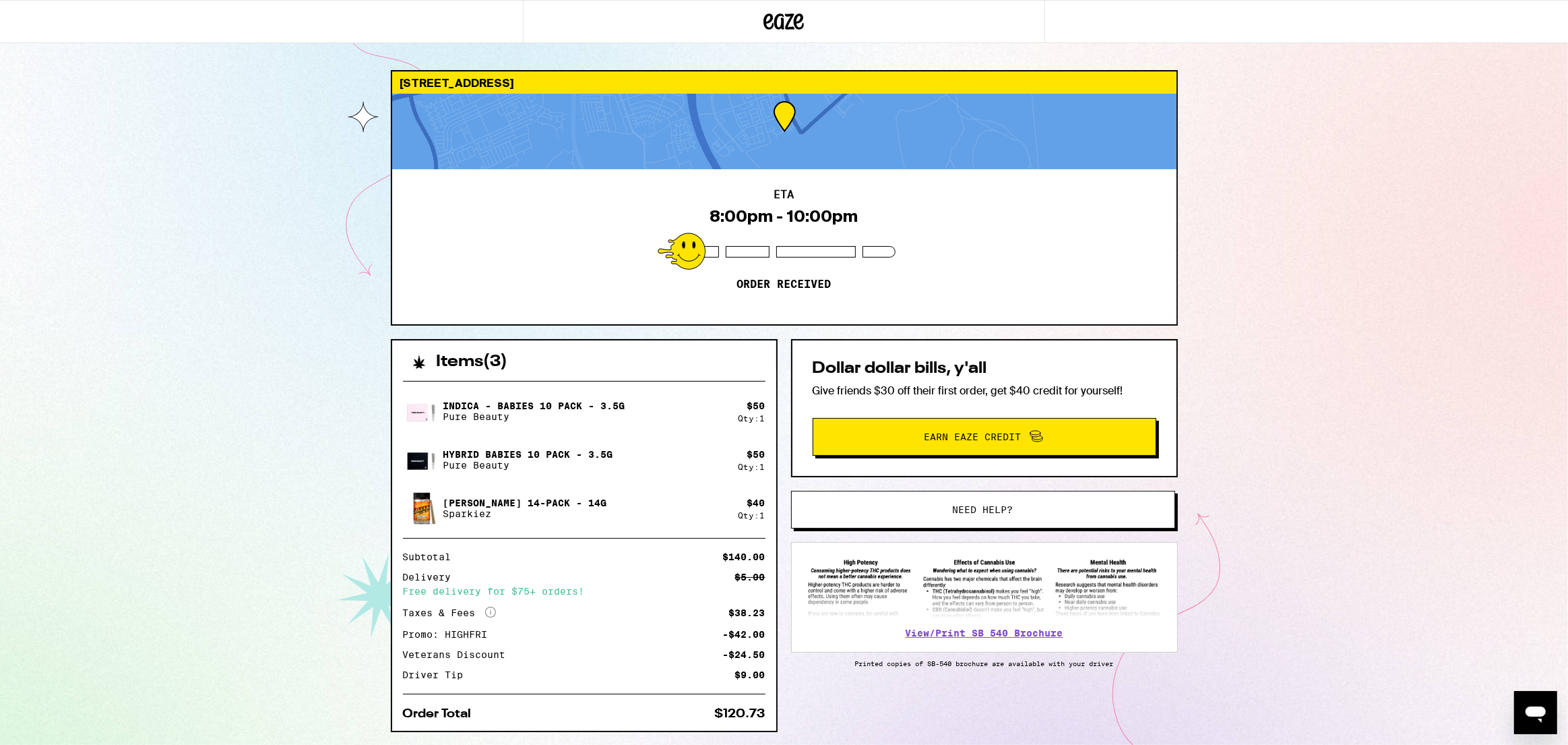
click at [1381, 129] on div "[STREET_ADDRESS] ETA 8:00pm - 10:00pm Order received Items ( 3 ) Indica - Babie…" at bounding box center [784, 393] width 1568 height 786
click at [1379, 153] on div "[STREET_ADDRESS] ETA 8:00pm - 10:00pm Order received Items ( 3 ) Indica - Babie…" at bounding box center [784, 393] width 1568 height 786
